Goal: Task Accomplishment & Management: Manage account settings

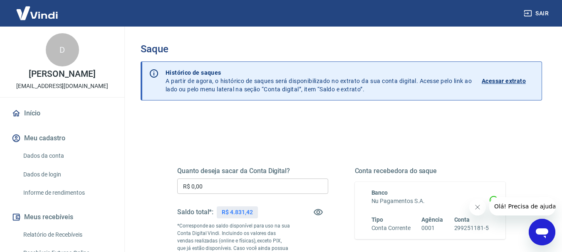
click at [219, 189] on input "R$ 0,00" at bounding box center [252, 186] width 151 height 15
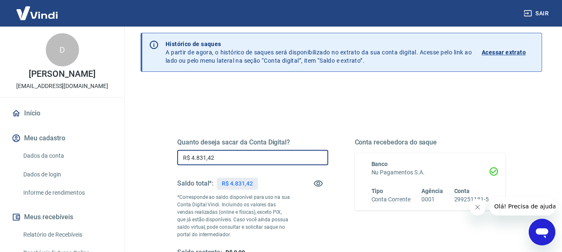
scroll to position [42, 0]
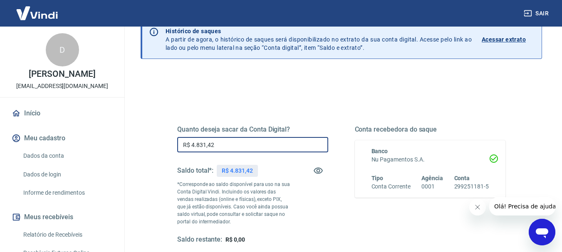
type input "R$ 4.831,42"
click at [479, 203] on button "Fechar mensagem da empresa" at bounding box center [476, 207] width 17 height 17
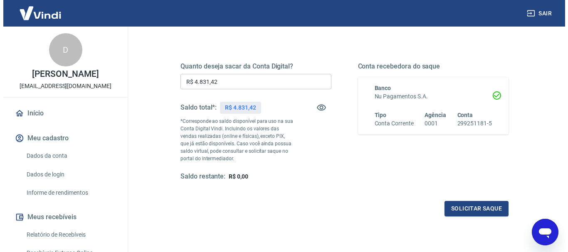
scroll to position [125, 0]
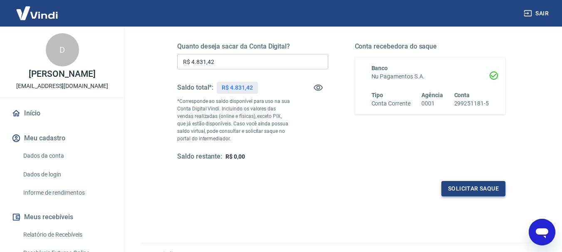
click at [493, 191] on button "Solicitar saque" at bounding box center [473, 188] width 64 height 15
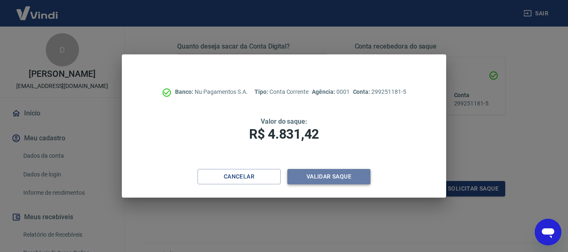
click at [325, 173] on button "Validar saque" at bounding box center [328, 176] width 83 height 15
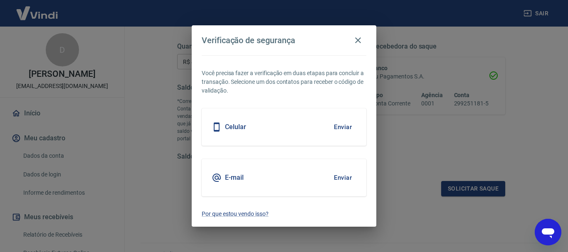
click at [340, 175] on button "Enviar" at bounding box center [342, 177] width 27 height 17
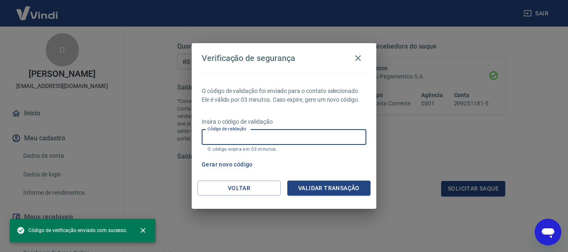
click at [254, 138] on input "Código de validação" at bounding box center [284, 137] width 165 height 15
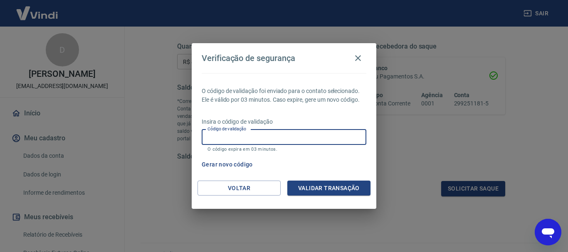
paste input "518916"
type input "518916"
click at [347, 189] on button "Validar transação" at bounding box center [328, 188] width 83 height 15
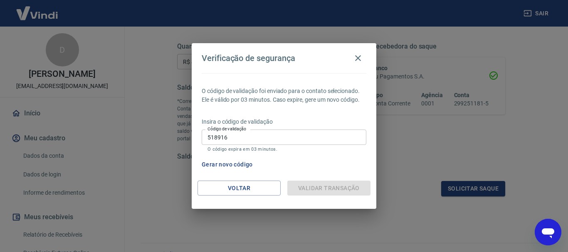
click at [254, 141] on input "518916" at bounding box center [284, 137] width 165 height 15
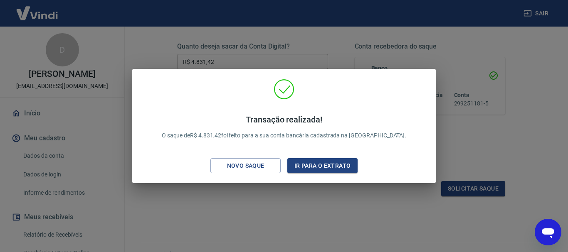
drag, startPoint x: 333, startPoint y: 168, endPoint x: 400, endPoint y: 0, distance: 180.6
click at [334, 168] on button "Ir para o extrato" at bounding box center [322, 165] width 70 height 15
